Goal: Task Accomplishment & Management: Manage account settings

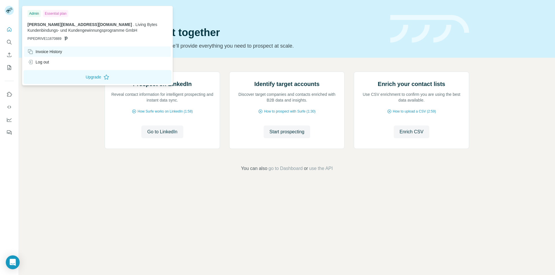
click at [47, 52] on div "Invoice History" at bounding box center [44, 52] width 35 height 6
click at [49, 51] on div "Invoice History" at bounding box center [44, 52] width 35 height 6
